Goal: Information Seeking & Learning: Compare options

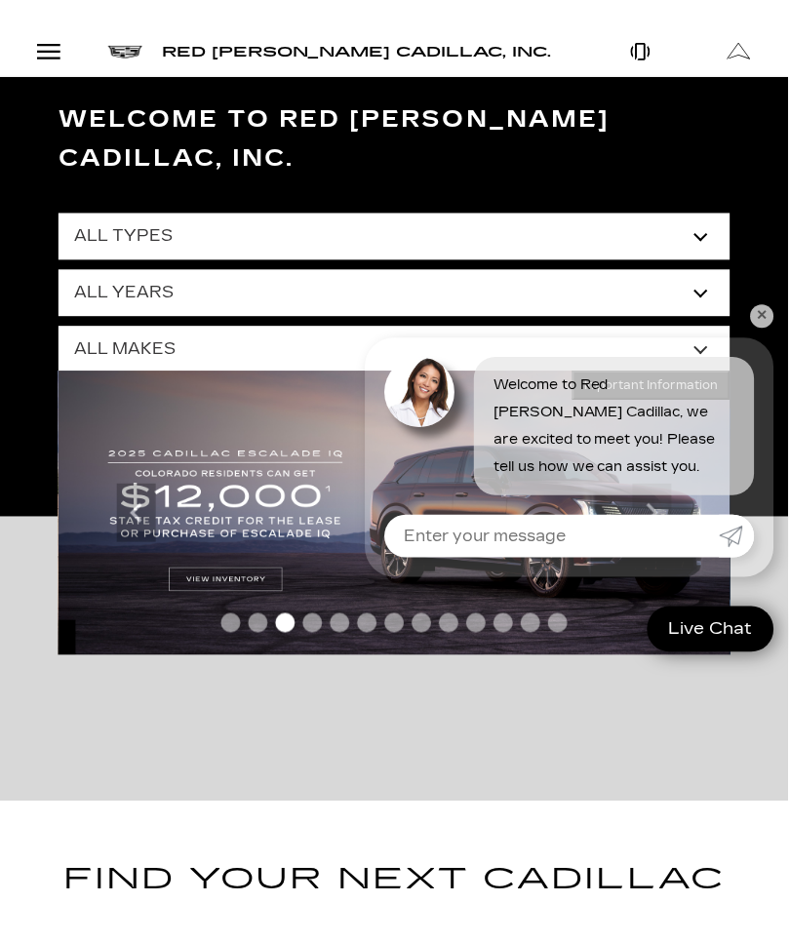
click at [764, 328] on link "✕" at bounding box center [763, 316] width 23 height 23
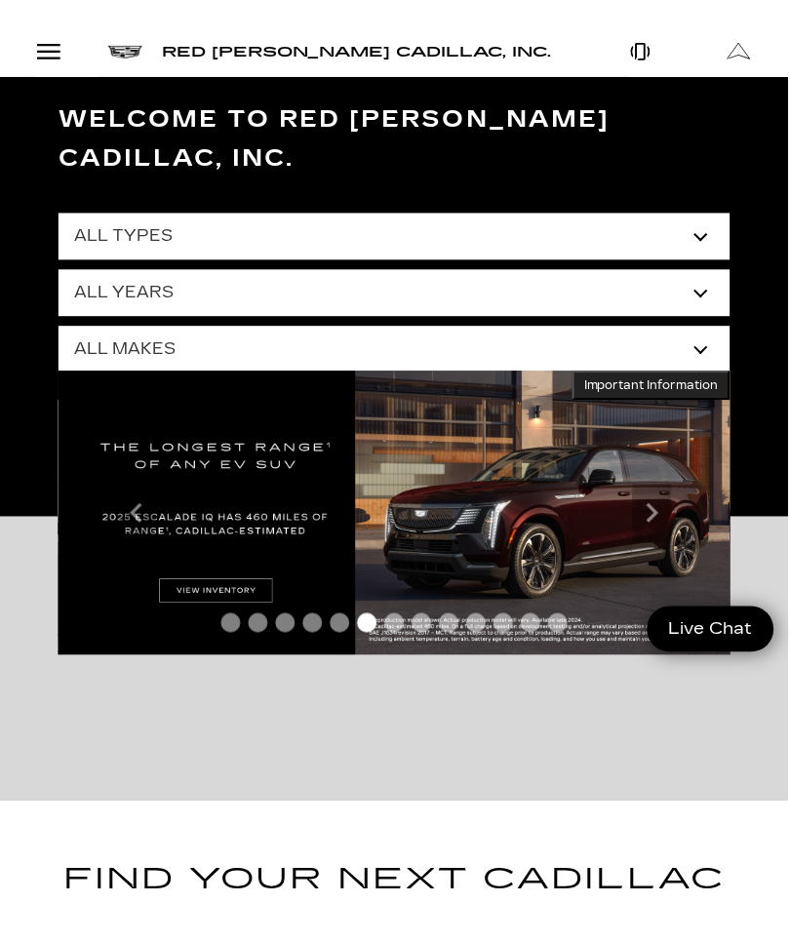
click at [695, 214] on select "All Types New Used Certified Used Demo" at bounding box center [395, 237] width 673 height 47
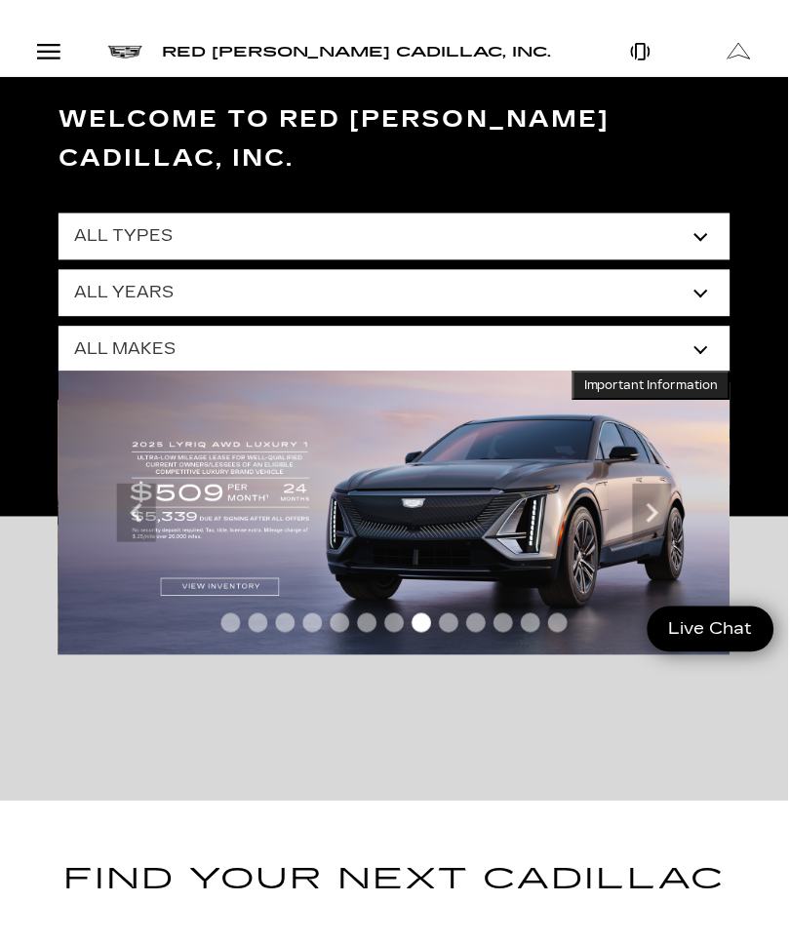
click at [702, 327] on select "All Makes Audi BMW Buick Cadillac Chevrolet Ford Honda Jeep Land Rover Lexus Me…" at bounding box center [395, 350] width 673 height 47
select select "Cadillac"
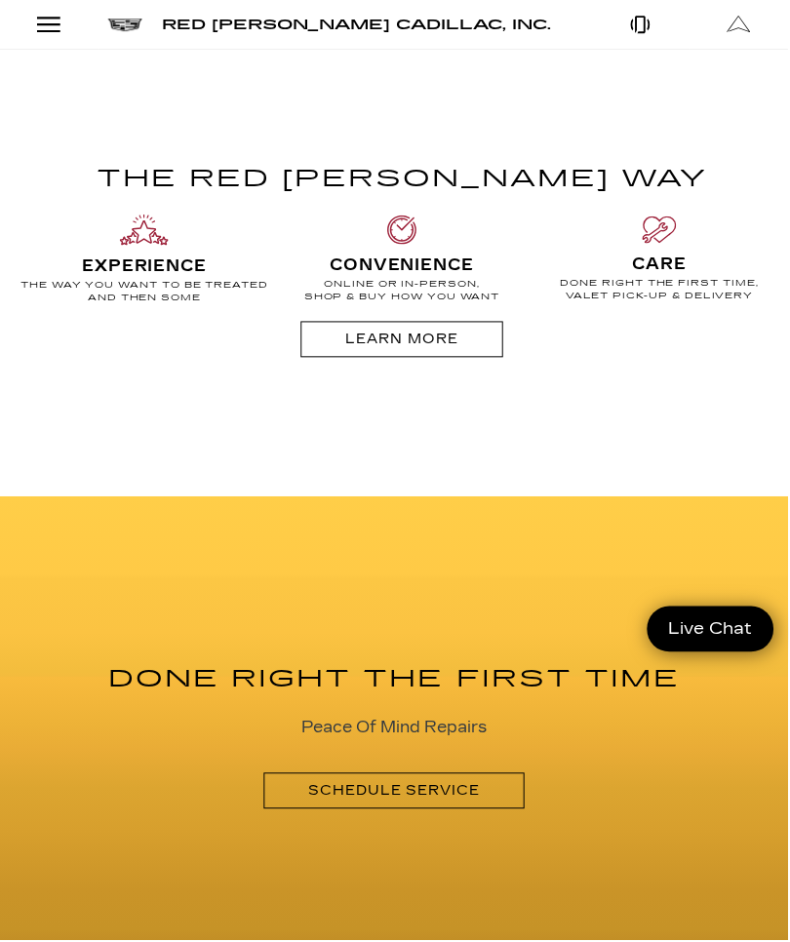
scroll to position [1885, 0]
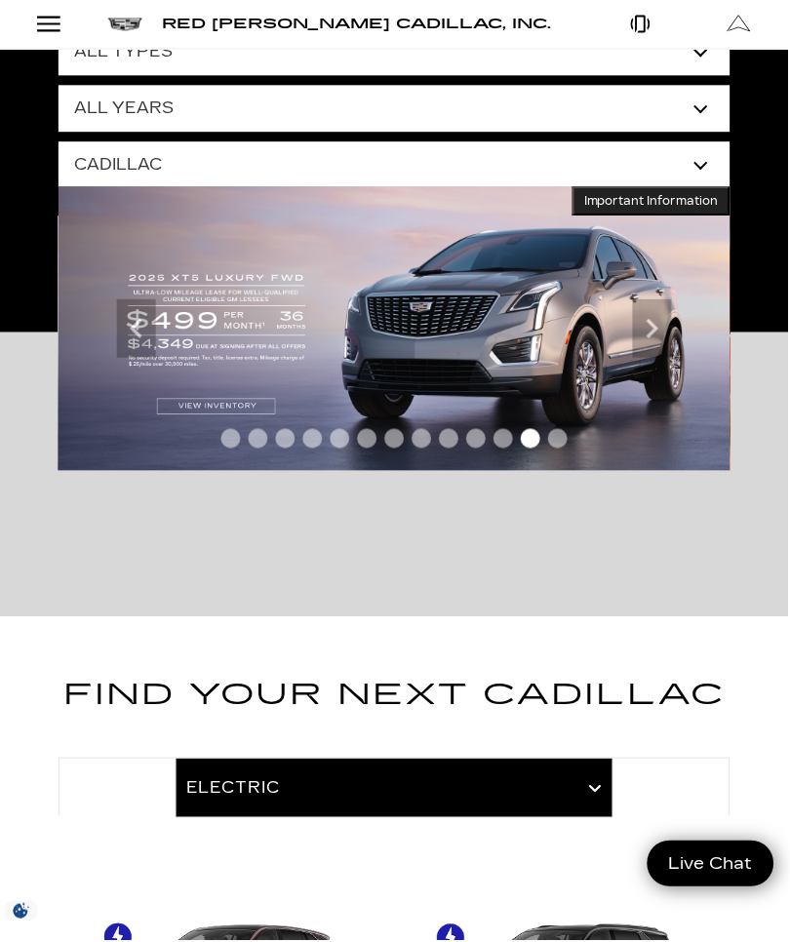
scroll to position [0, 0]
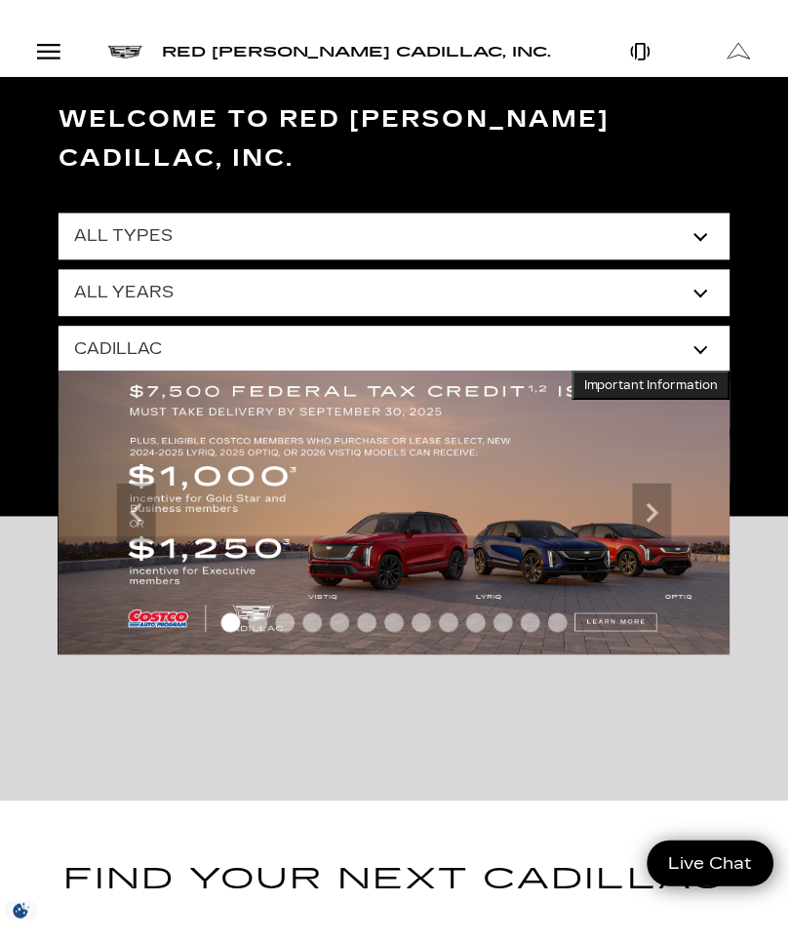
click at [710, 327] on select "All Makes Audi BMW Buick Cadillac Chevrolet Ford Honda Jeep Land Rover Lexus Me…" at bounding box center [395, 350] width 673 height 47
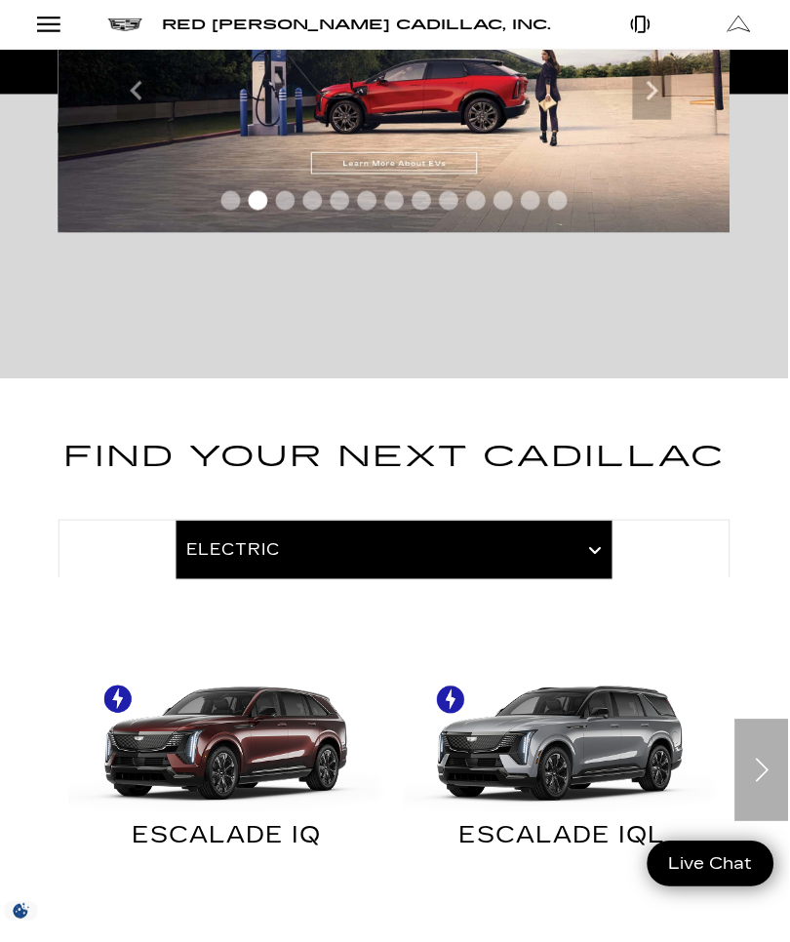
scroll to position [423, 0]
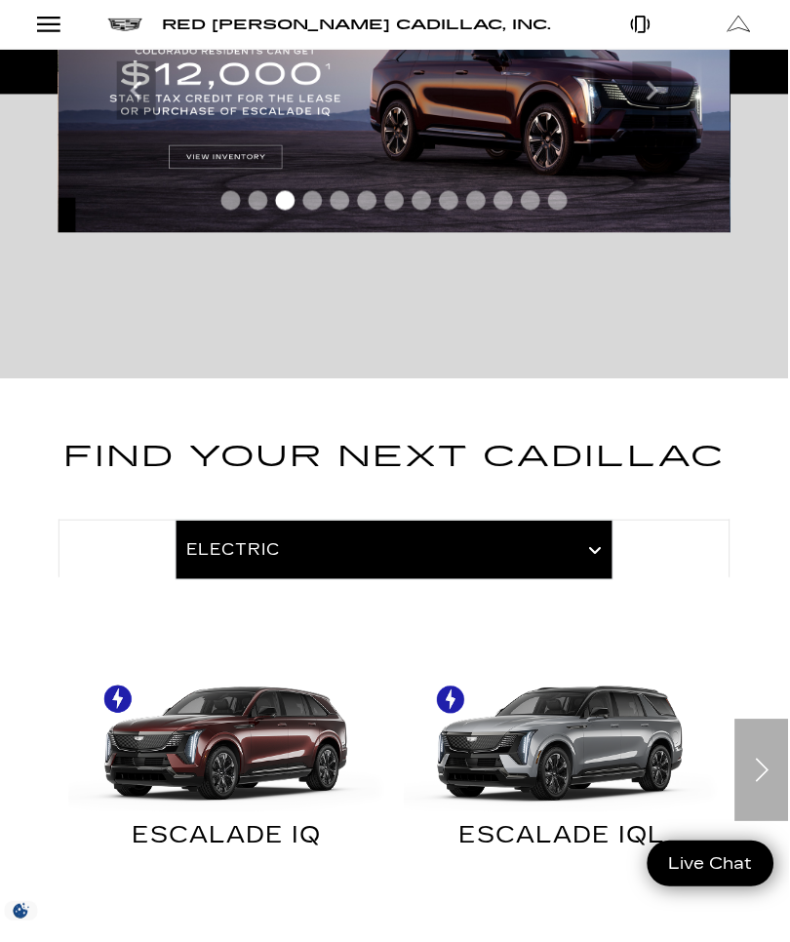
click at [599, 521] on div at bounding box center [395, 550] width 673 height 59
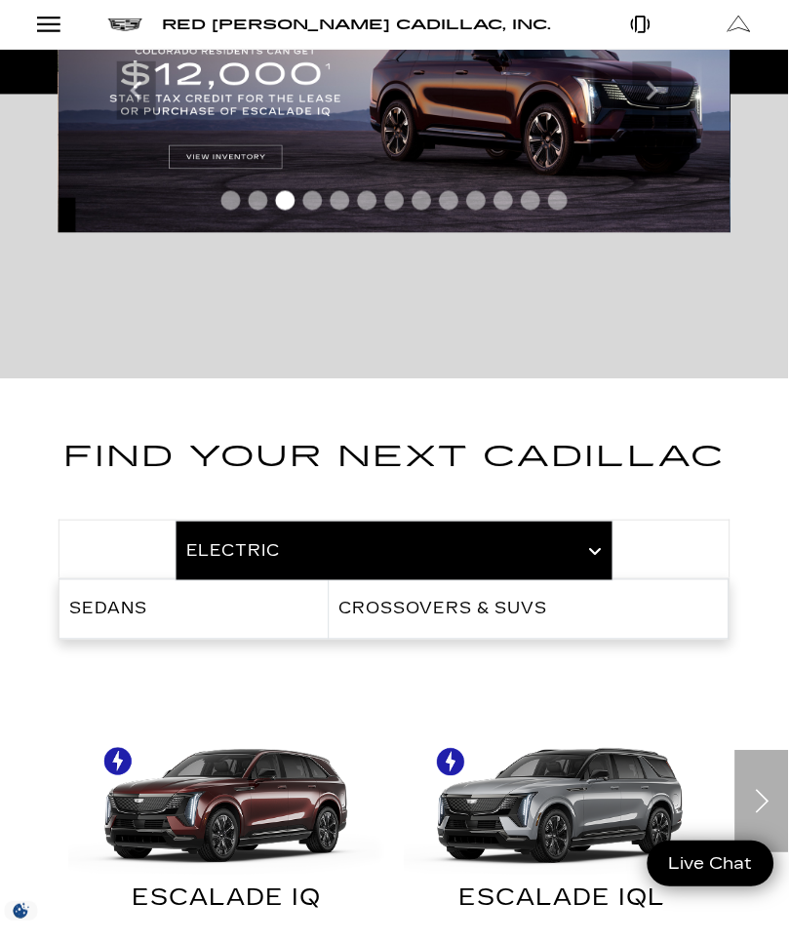
click at [114, 586] on link "Sedans" at bounding box center [193, 610] width 269 height 59
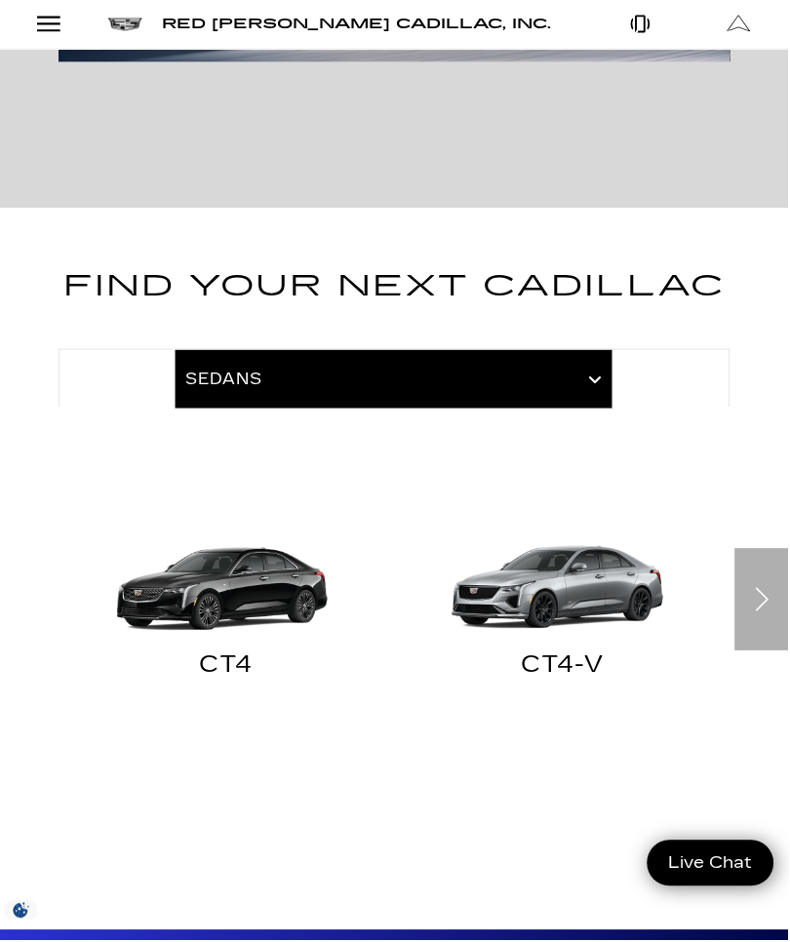
scroll to position [598, 0]
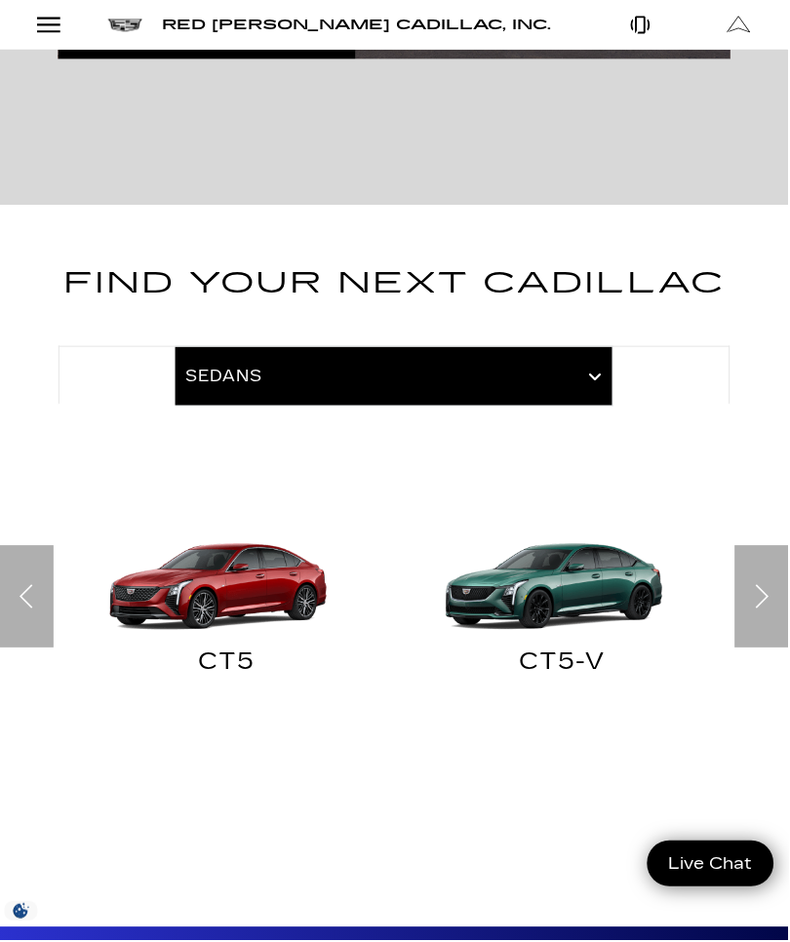
click at [589, 577] on img at bounding box center [563, 560] width 317 height 159
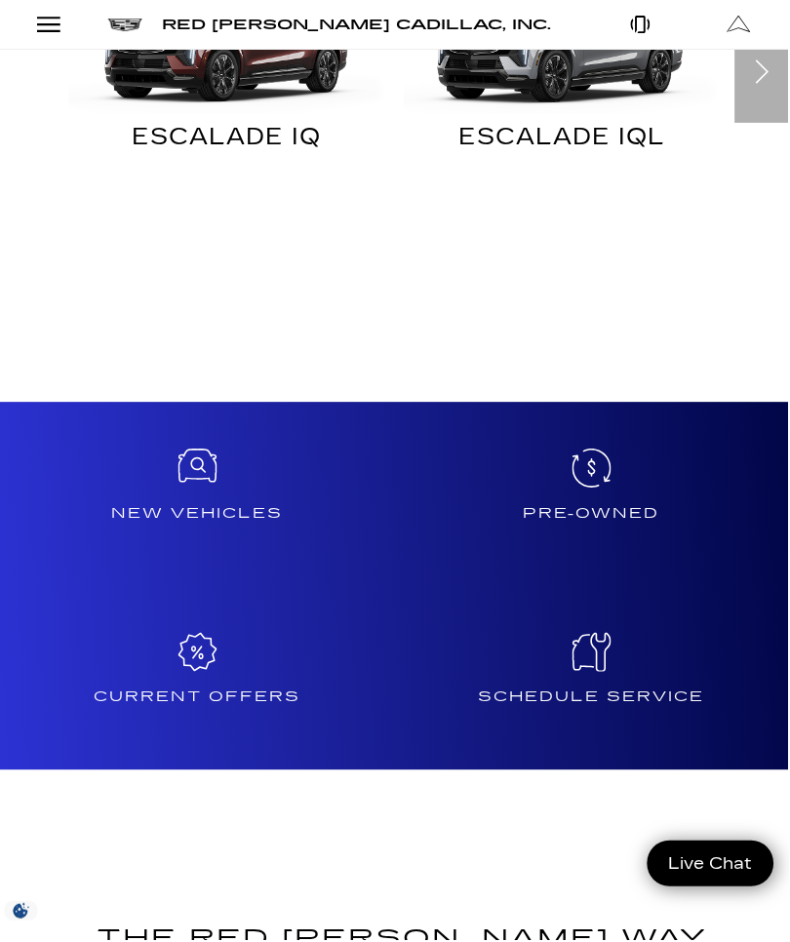
scroll to position [1127, 0]
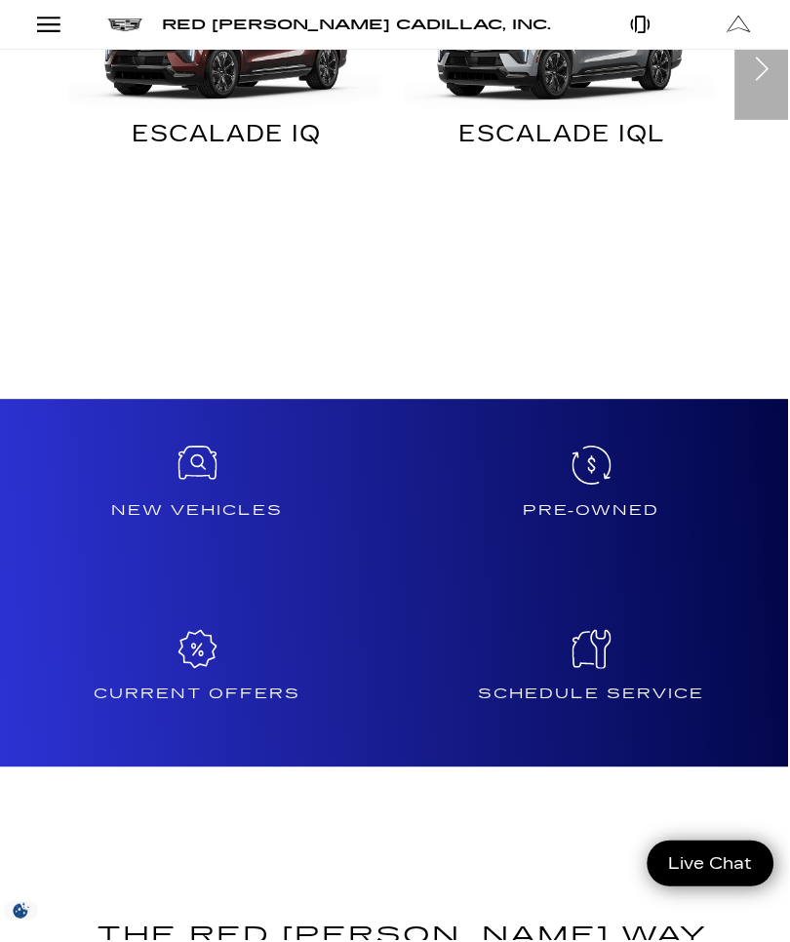
click at [605, 455] on div "Pre-Owned" at bounding box center [592, 492] width 395 height 184
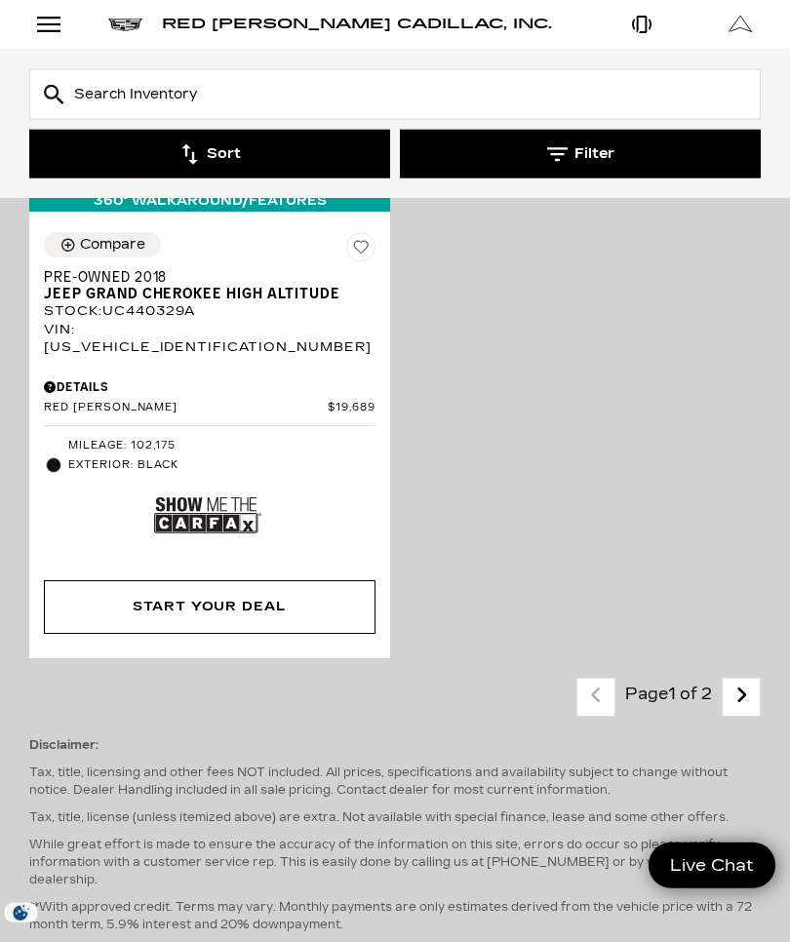
scroll to position [8794, 0]
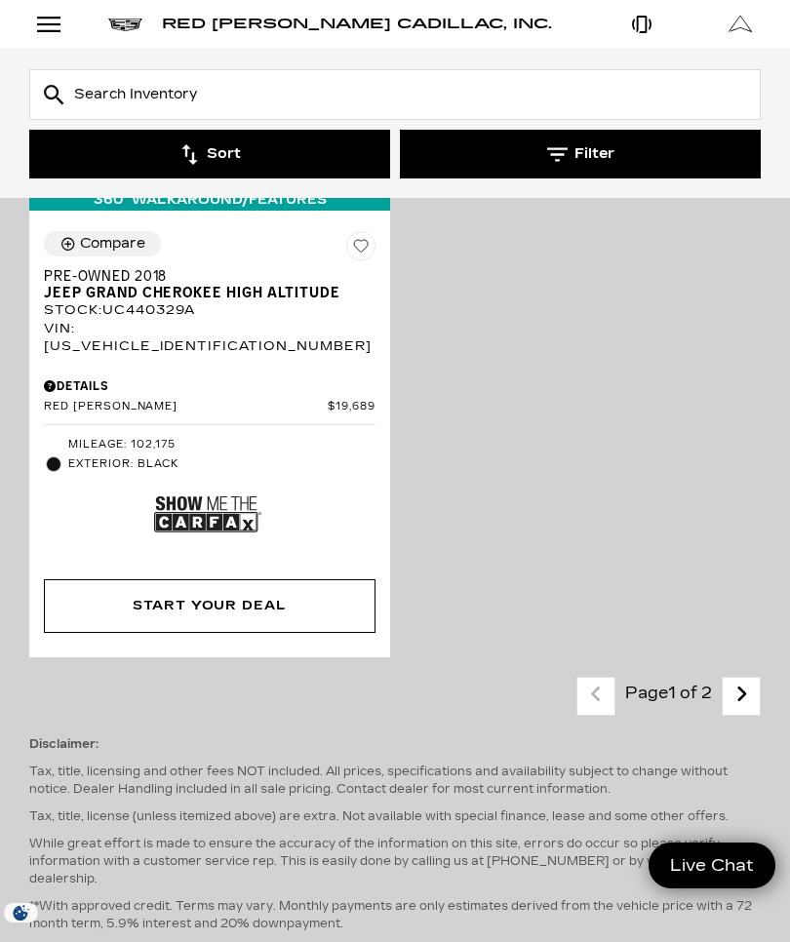
click at [750, 679] on link "Next" at bounding box center [742, 696] width 42 height 34
